Goal: Task Accomplishment & Management: Use online tool/utility

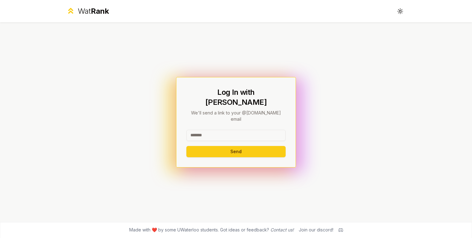
click at [231, 130] on input at bounding box center [235, 135] width 99 height 11
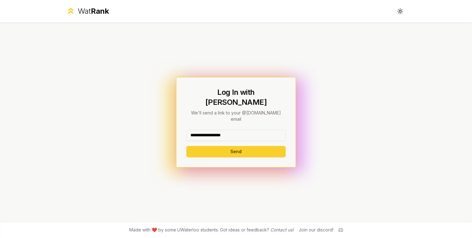
click at [238, 146] on button "Send" at bounding box center [235, 151] width 99 height 11
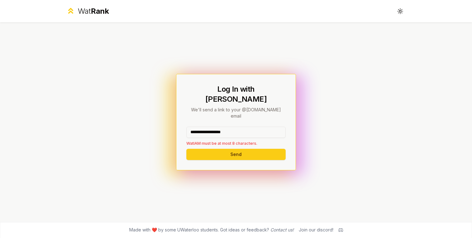
drag, startPoint x: 245, startPoint y: 125, endPoint x: 209, endPoint y: 125, distance: 36.2
click at [209, 127] on input "**********" at bounding box center [235, 132] width 99 height 11
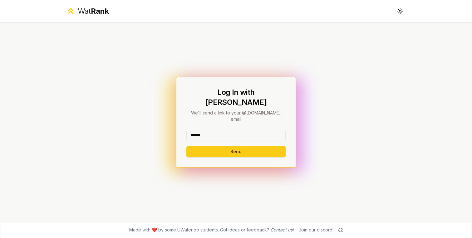
type input "******"
click at [216, 136] on div "****** Send" at bounding box center [235, 143] width 99 height 27
click at [216, 146] on button "Send" at bounding box center [235, 151] width 99 height 11
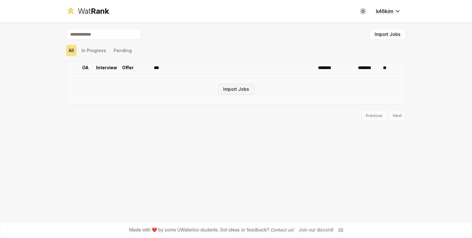
click at [233, 94] on button "Import Jobs" at bounding box center [236, 89] width 37 height 11
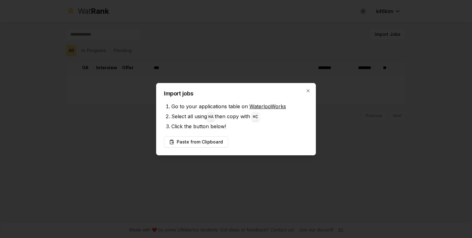
click at [229, 107] on li "Go to your applications table on WaterlooWorks" at bounding box center [239, 106] width 137 height 10
click at [203, 145] on button "Paste from Clipboard" at bounding box center [196, 141] width 64 height 11
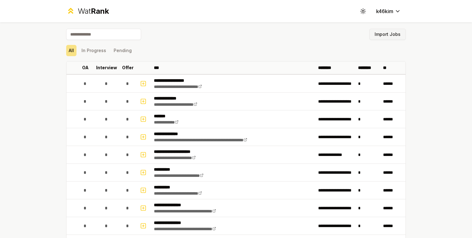
click at [373, 32] on button "Import Jobs" at bounding box center [387, 34] width 37 height 11
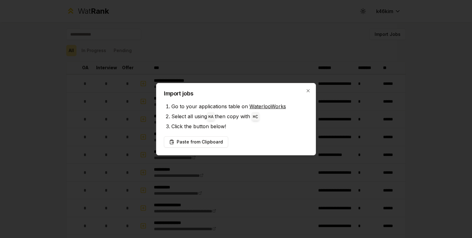
click at [309, 88] on div "Import jobs Go to your applications table on WaterlooWorks Select all using ⌘ A…" at bounding box center [236, 119] width 160 height 72
click at [308, 91] on icon "button" at bounding box center [308, 90] width 3 height 3
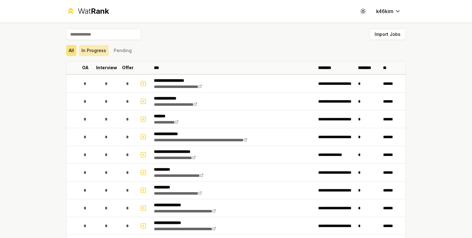
click at [103, 47] on button "In Progress" at bounding box center [94, 50] width 30 height 11
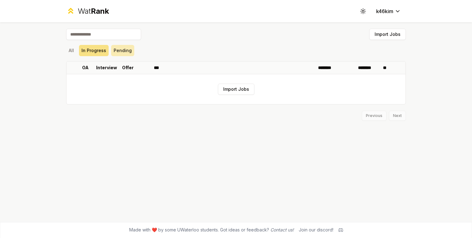
click at [121, 53] on button "Pending" at bounding box center [122, 50] width 23 height 11
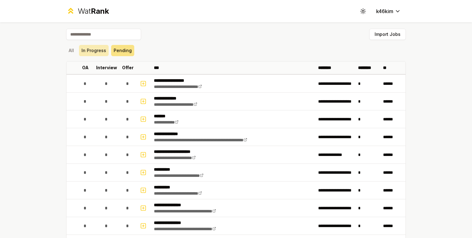
click at [94, 54] on button "In Progress" at bounding box center [94, 50] width 30 height 11
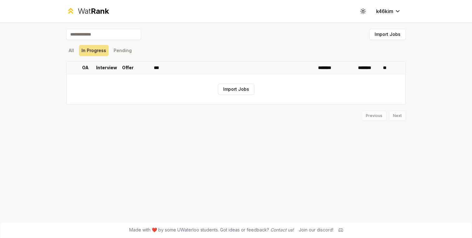
click at [210, 45] on div "All In Progress Pending" at bounding box center [236, 50] width 340 height 11
click at [96, 8] on span "Rank" at bounding box center [100, 11] width 18 height 9
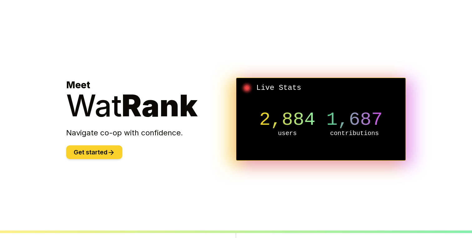
click at [90, 156] on button "Get started" at bounding box center [94, 152] width 56 height 14
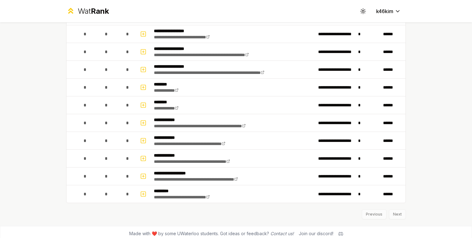
scroll to position [701, 0]
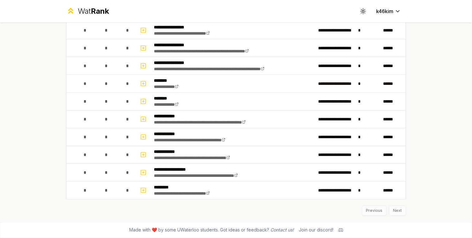
click at [398, 212] on div "Previous Next" at bounding box center [236, 208] width 340 height 16
click at [392, 211] on div "Previous Next" at bounding box center [236, 208] width 340 height 16
click at [376, 211] on div "Previous Next" at bounding box center [236, 208] width 340 height 16
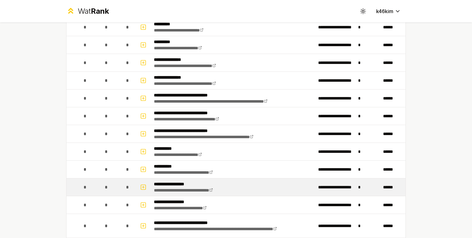
scroll to position [0, 0]
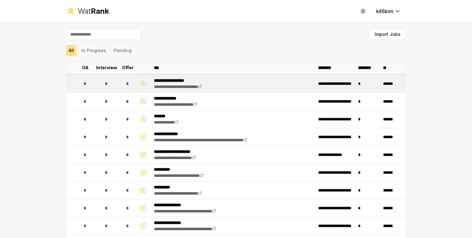
click at [147, 82] on button "button" at bounding box center [143, 84] width 9 height 10
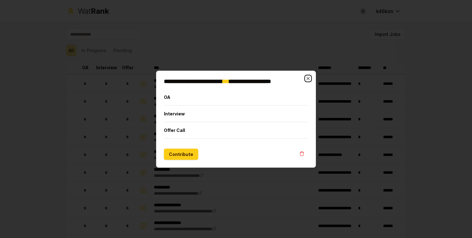
click at [309, 79] on icon "button" at bounding box center [308, 78] width 5 height 5
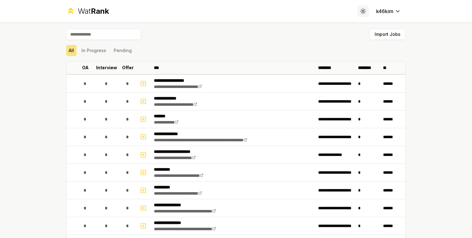
click at [363, 8] on button "Toggle theme" at bounding box center [362, 11] width 11 height 11
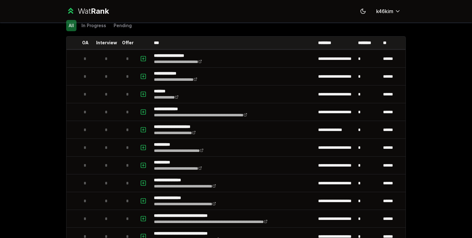
scroll to position [23, 0]
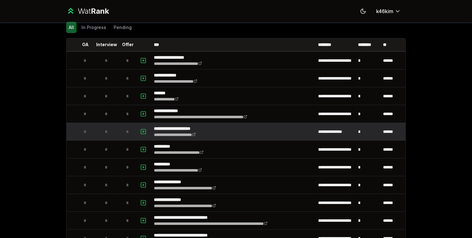
click at [349, 133] on td "**********" at bounding box center [336, 131] width 40 height 17
click at [232, 138] on td "**********" at bounding box center [233, 131] width 164 height 17
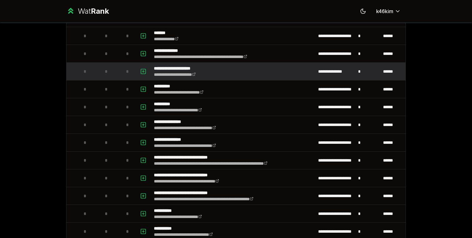
scroll to position [0, 0]
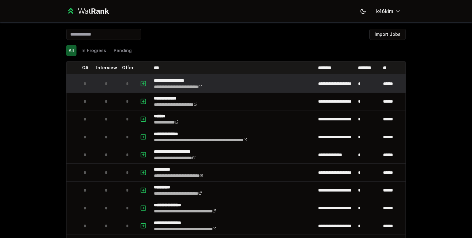
click at [136, 78] on td at bounding box center [143, 83] width 15 height 17
click at [142, 80] on icon "button" at bounding box center [143, 83] width 6 height 7
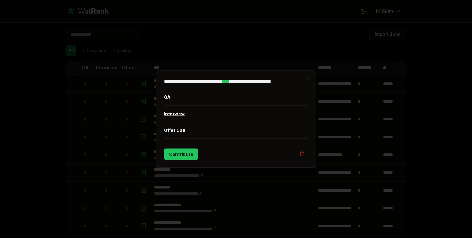
click at [183, 117] on button "Interview" at bounding box center [236, 114] width 144 height 16
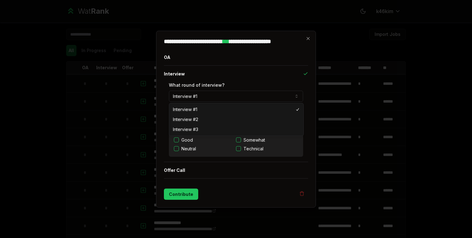
click at [203, 98] on button "Interview #1" at bounding box center [236, 96] width 134 height 11
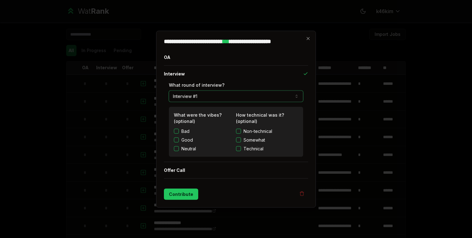
click at [219, 84] on label "What round of interview?" at bounding box center [197, 84] width 56 height 5
click at [219, 91] on button "Interview #1" at bounding box center [236, 96] width 134 height 11
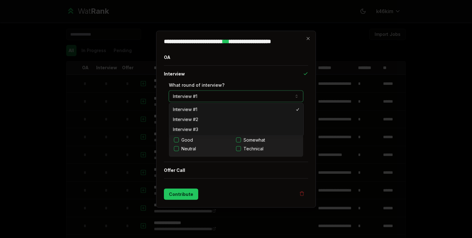
click at [208, 97] on button "Interview #1" at bounding box center [236, 96] width 134 height 11
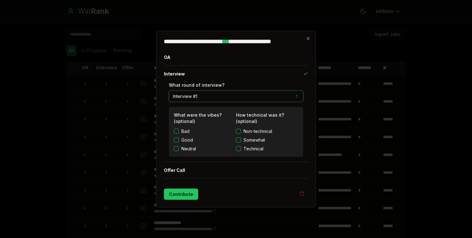
click at [218, 84] on label "What round of interview?" at bounding box center [197, 84] width 56 height 5
click at [218, 91] on button "Interview #1" at bounding box center [236, 96] width 134 height 11
click at [308, 37] on icon "button" at bounding box center [308, 38] width 5 height 5
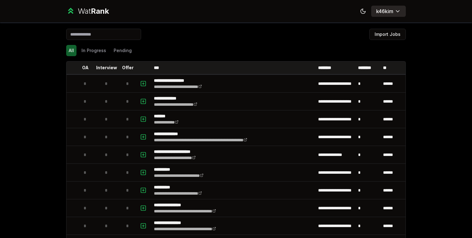
click at [397, 10] on html "**********" at bounding box center [236, 119] width 472 height 238
click at [333, 40] on html "**********" at bounding box center [236, 119] width 472 height 238
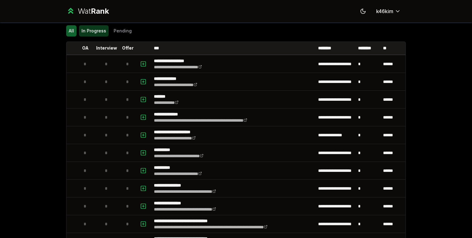
click at [101, 33] on button "In Progress" at bounding box center [94, 30] width 30 height 11
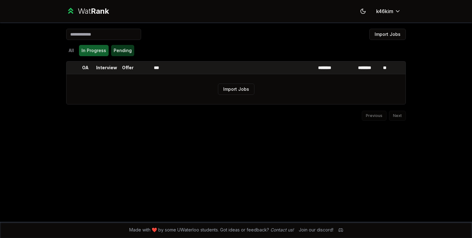
click at [122, 54] on button "Pending" at bounding box center [122, 50] width 23 height 11
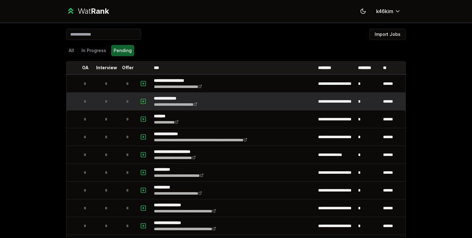
click at [143, 101] on icon "button" at bounding box center [143, 101] width 2 height 0
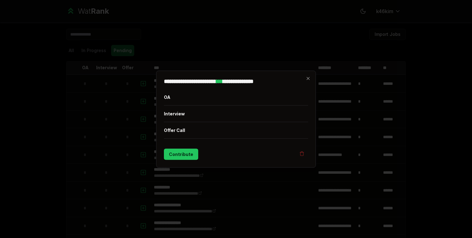
click at [307, 81] on h2 "**********" at bounding box center [236, 81] width 144 height 6
click at [307, 79] on icon "button" at bounding box center [308, 78] width 3 height 3
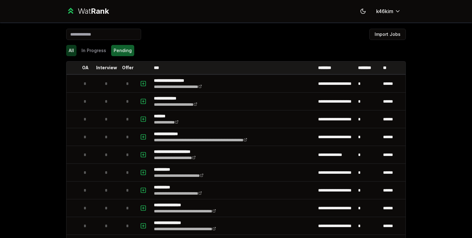
click at [69, 50] on button "All" at bounding box center [71, 50] width 10 height 11
click at [125, 52] on button "Pending" at bounding box center [122, 50] width 23 height 11
click at [75, 49] on button "All" at bounding box center [71, 50] width 10 height 11
click at [421, 48] on div "**********" at bounding box center [236, 119] width 472 height 238
